Goal: Check status: Check status

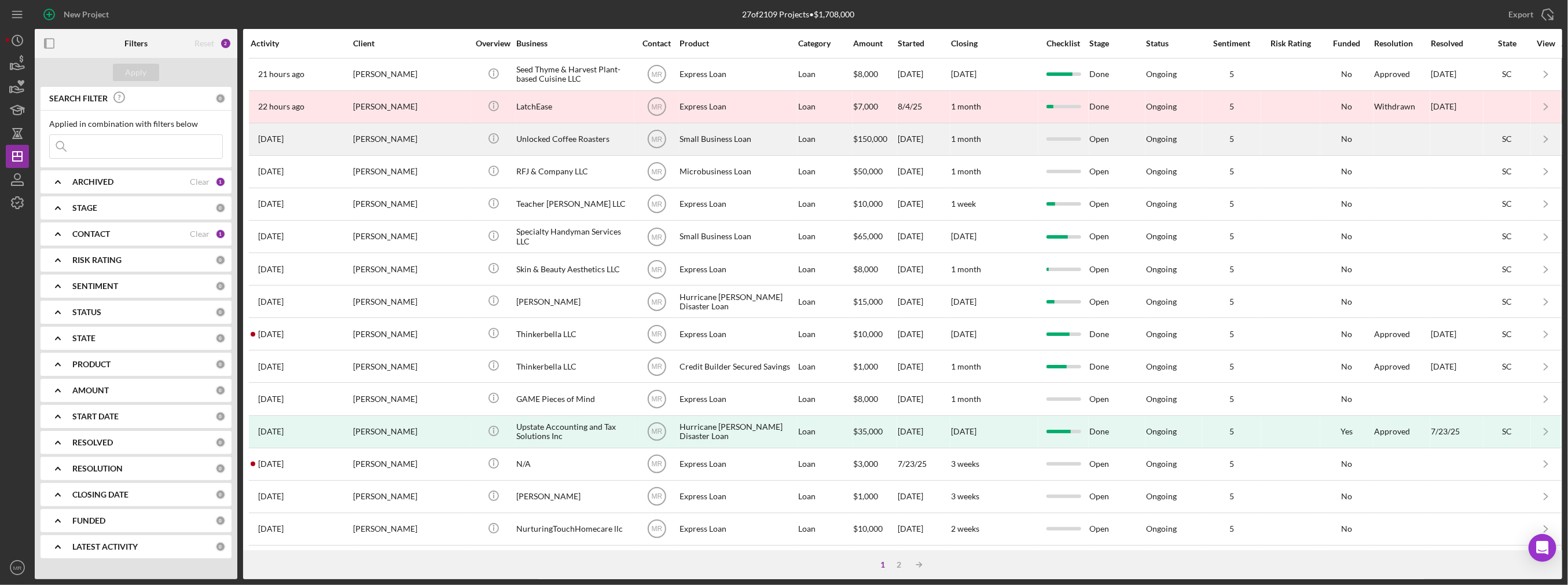
click at [444, 143] on div "[PERSON_NAME]" at bounding box center [410, 139] width 116 height 31
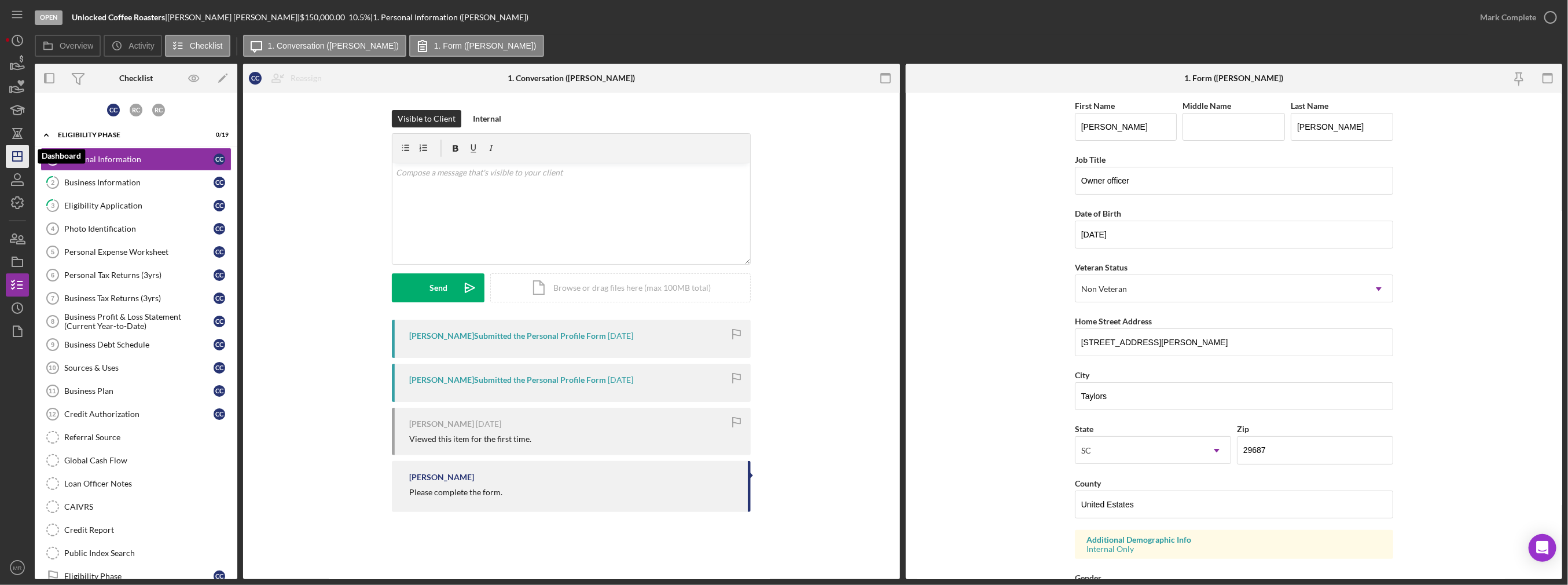
click at [22, 163] on icon "Icon/Dashboard" at bounding box center [17, 156] width 29 height 29
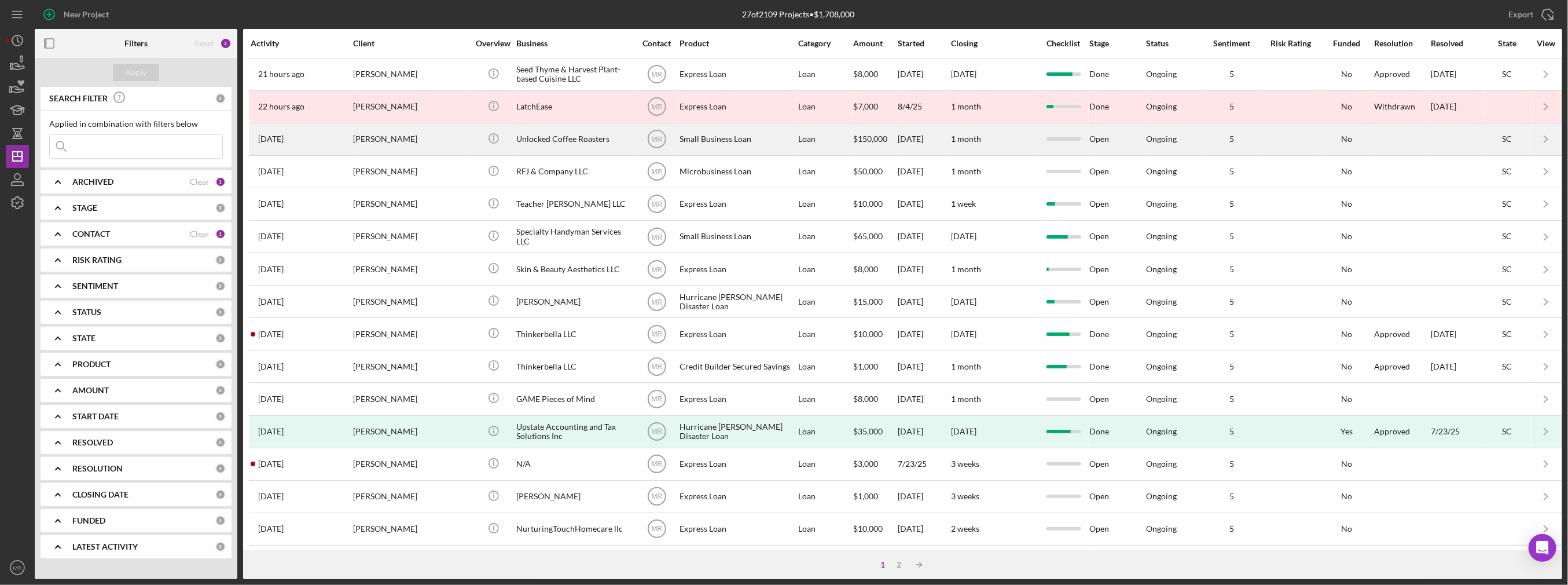
click at [420, 138] on div "[PERSON_NAME]" at bounding box center [410, 139] width 116 height 31
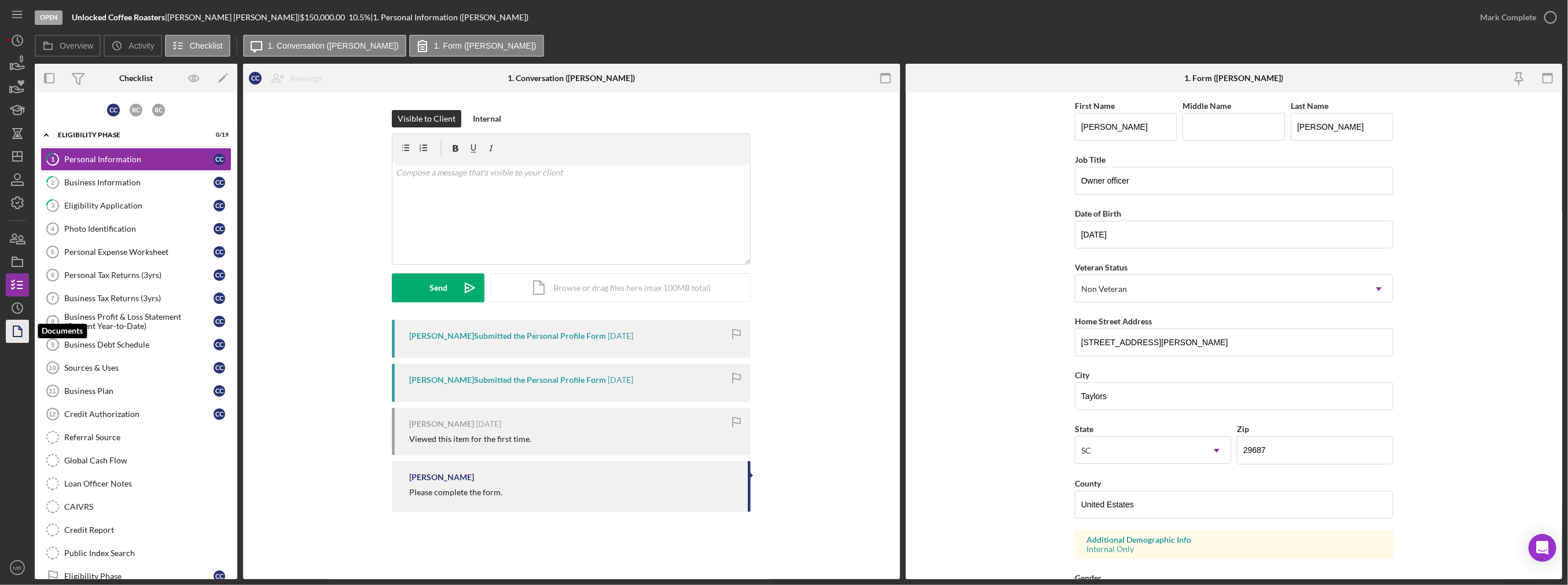
click at [23, 320] on icon "button" at bounding box center [17, 331] width 29 height 29
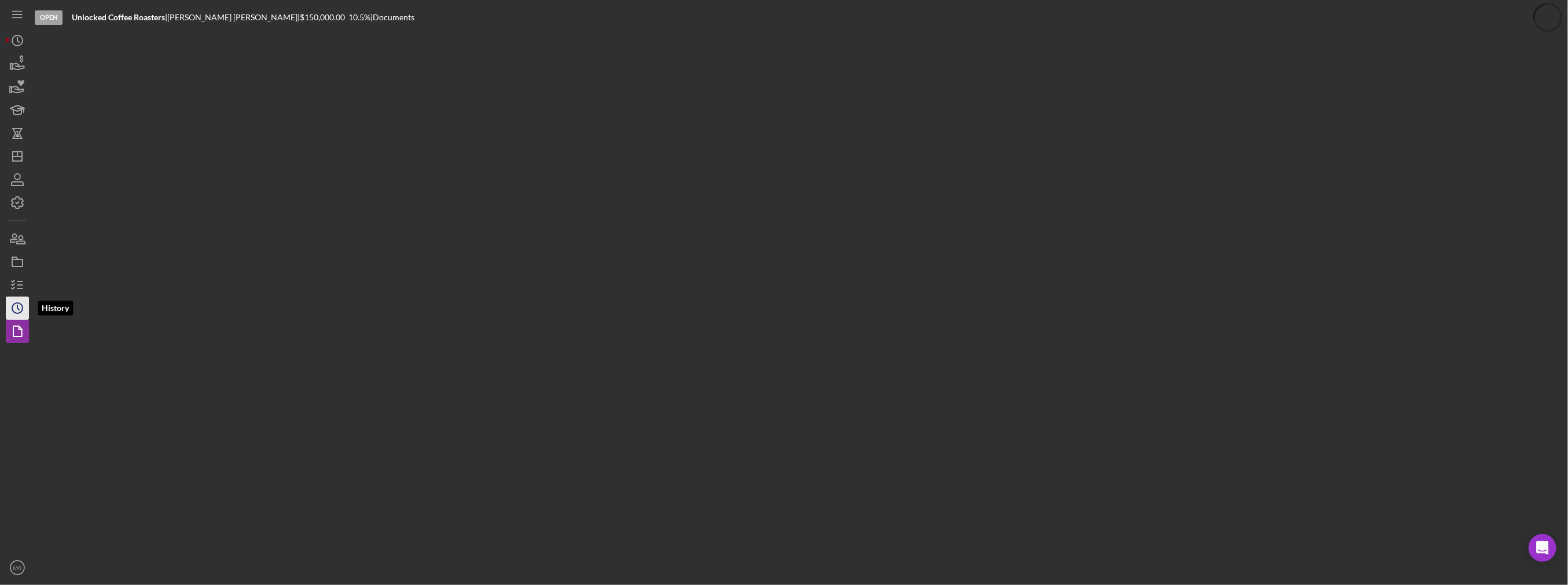
click at [16, 304] on icon "Icon/History" at bounding box center [17, 308] width 29 height 29
